Goal: Use online tool/utility: Utilize a website feature to perform a specific function

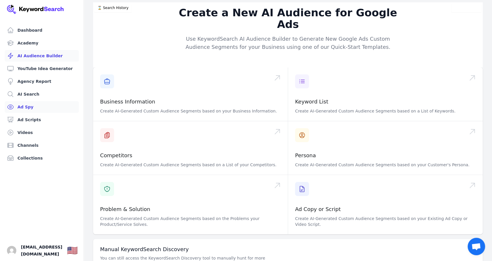
click at [31, 107] on link "Ad Spy" at bounding box center [42, 107] width 74 height 12
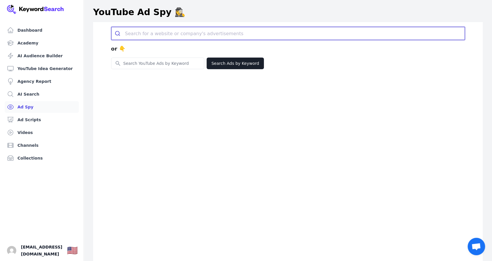
click at [163, 31] on input "search" at bounding box center [294, 33] width 339 height 13
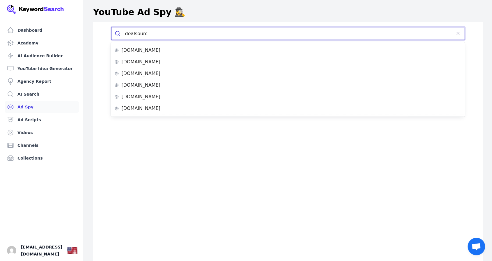
type input "dealsource"
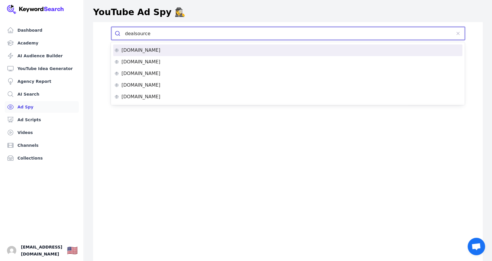
click at [151, 49] on div "dealsource.io" at bounding box center [287, 50] width 347 height 5
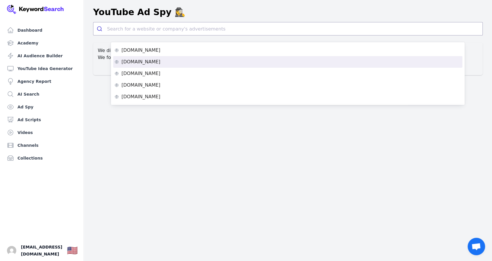
click at [155, 157] on div "Dashboard Academy AI Audience Builder YouTube Idea Generator Agency Report AI S…" at bounding box center [246, 130] width 492 height 261
click at [93, 78] on div "Dashboard Academy AI Audience Builder YouTube Idea Generator Agency Report AI S…" at bounding box center [246, 130] width 492 height 261
click at [139, 50] on p "dealsource.io" at bounding box center [140, 50] width 39 height 5
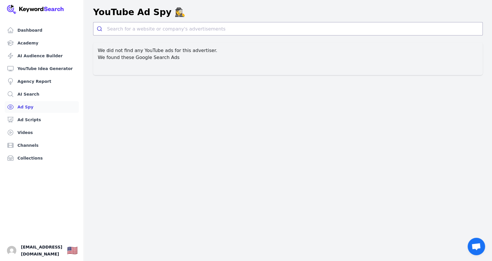
click at [26, 105] on link "Ad Spy" at bounding box center [42, 107] width 74 height 12
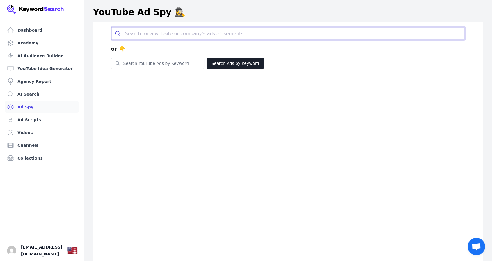
click at [160, 34] on input "search" at bounding box center [294, 33] width 339 height 13
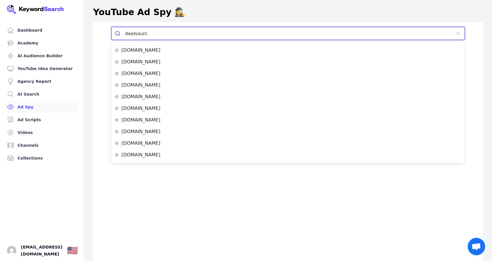
type input "dealsource"
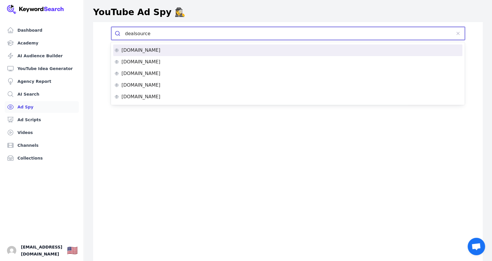
click at [150, 47] on li "dealsource.io" at bounding box center [287, 51] width 349 height 12
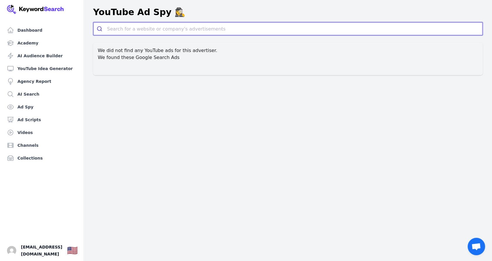
click at [150, 29] on input "search" at bounding box center [294, 28] width 375 height 13
click at [118, 25] on input "search" at bounding box center [294, 28] width 375 height 13
paste input "https://dealsource.io/"
type input "https://dealsource.io/"
click at [136, 46] on div "dealsource.io" at bounding box center [288, 45] width 383 height 5
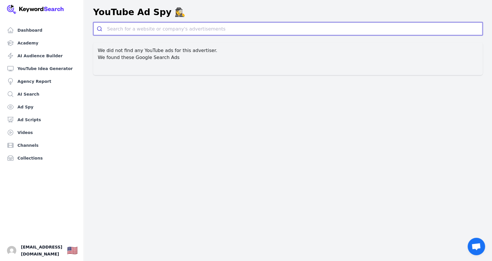
click at [149, 28] on input "search" at bounding box center [294, 28] width 375 height 13
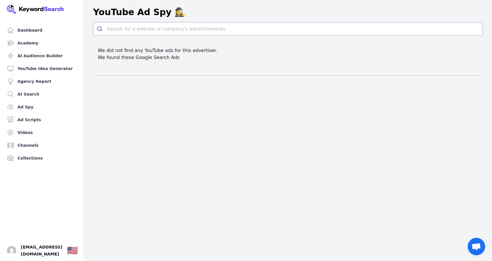
drag, startPoint x: 149, startPoint y: 28, endPoint x: 329, endPoint y: 115, distance: 200.0
click at [329, 115] on div "Dashboard Academy AI Audience Builder YouTube Idea Generator Agency Report AI S…" at bounding box center [246, 130] width 492 height 261
